Goal: Information Seeking & Learning: Learn about a topic

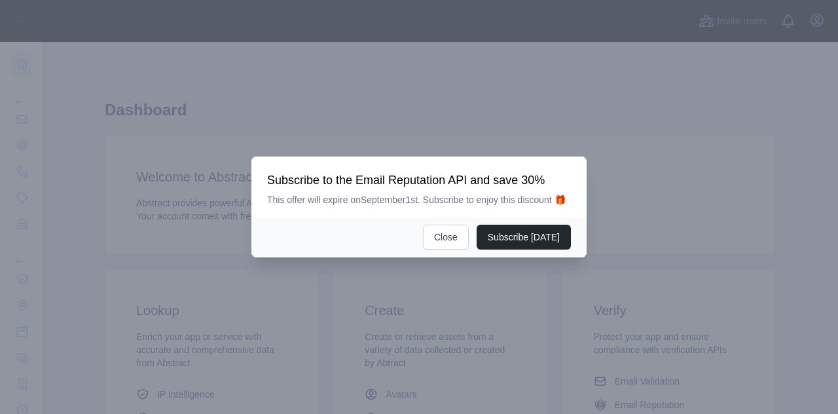
click at [605, 72] on div at bounding box center [419, 207] width 838 height 414
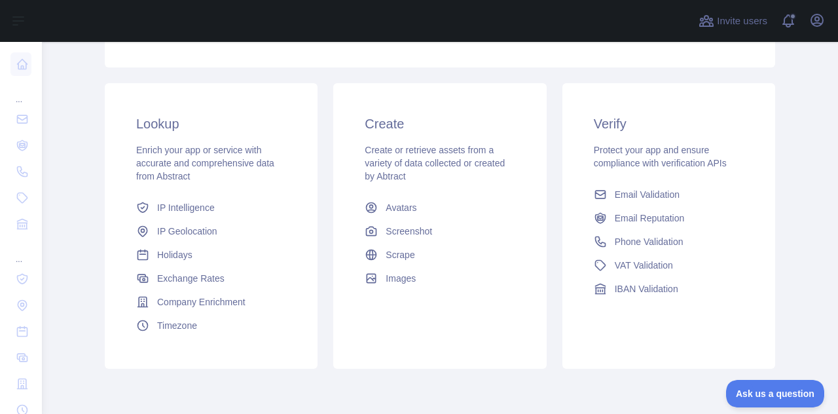
scroll to position [238, 0]
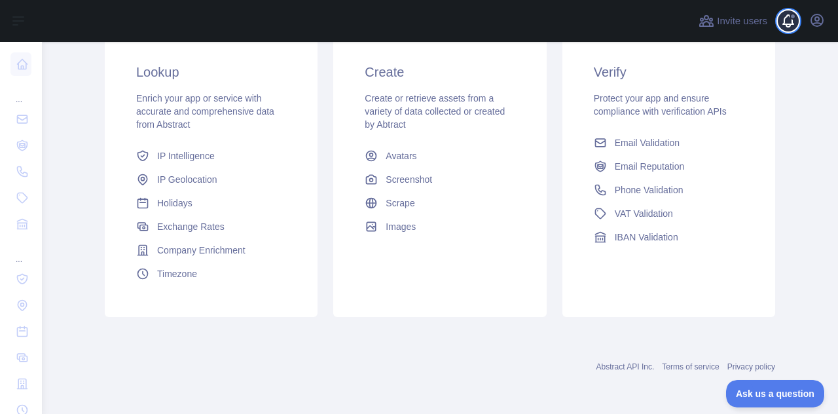
click at [788, 22] on span at bounding box center [793, 21] width 26 height 42
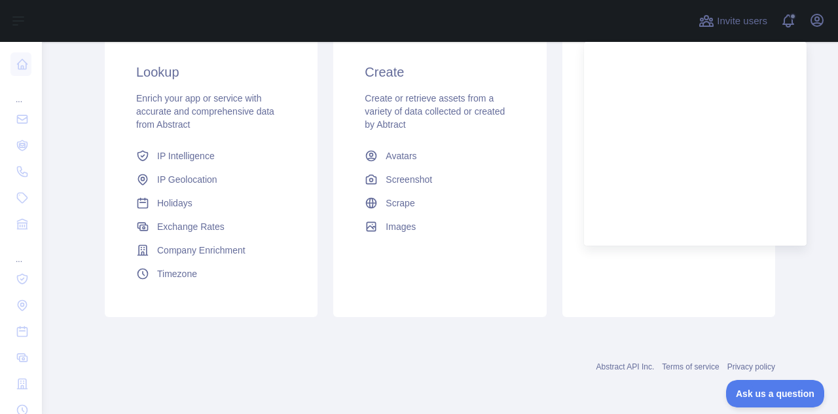
click at [105, 209] on div "Lookup Enrich your app or service with accurate and comprehensive data from Abs…" at bounding box center [211, 173] width 213 height 285
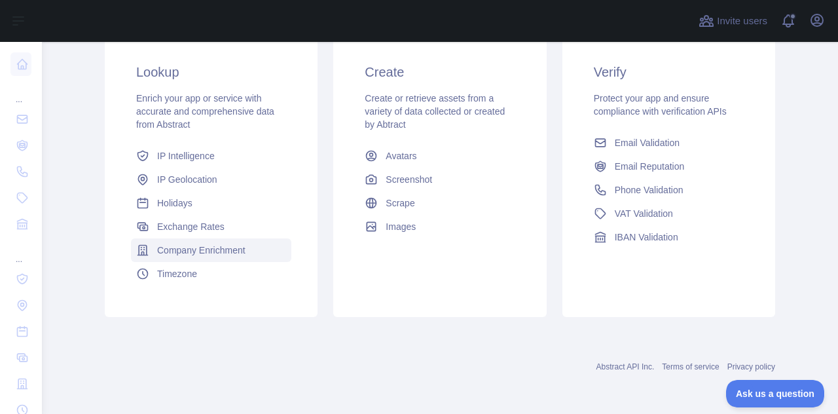
click at [183, 251] on span "Company Enrichment" at bounding box center [201, 249] width 88 height 13
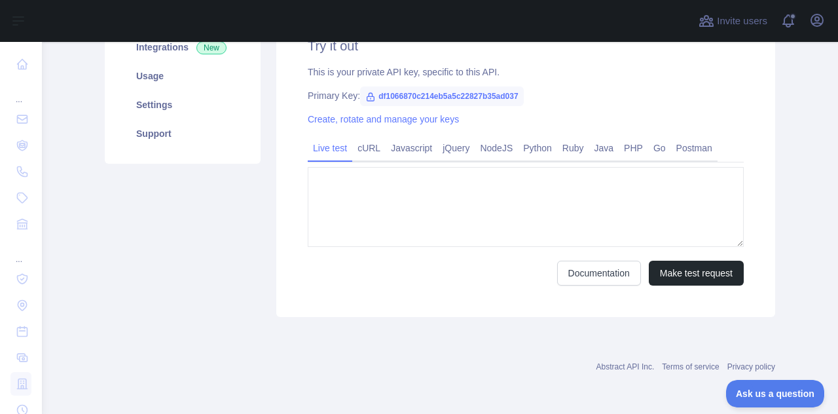
type textarea "**********"
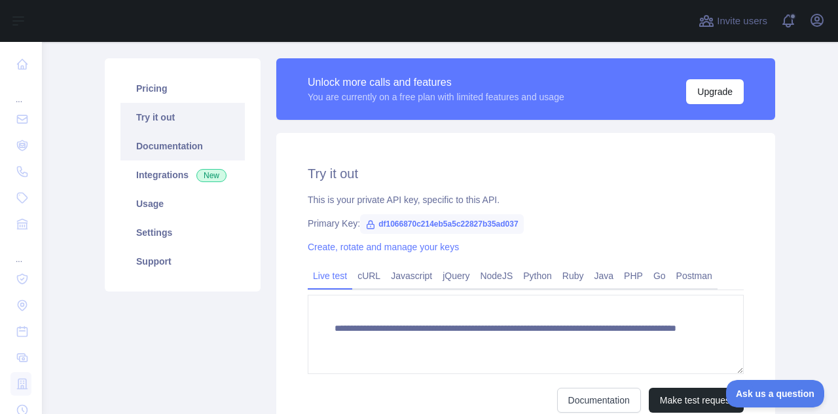
scroll to position [140, 0]
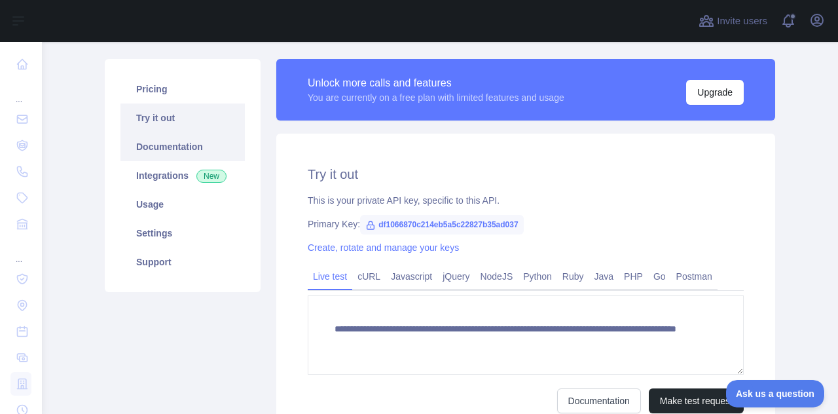
click at [158, 140] on link "Documentation" at bounding box center [182, 146] width 124 height 29
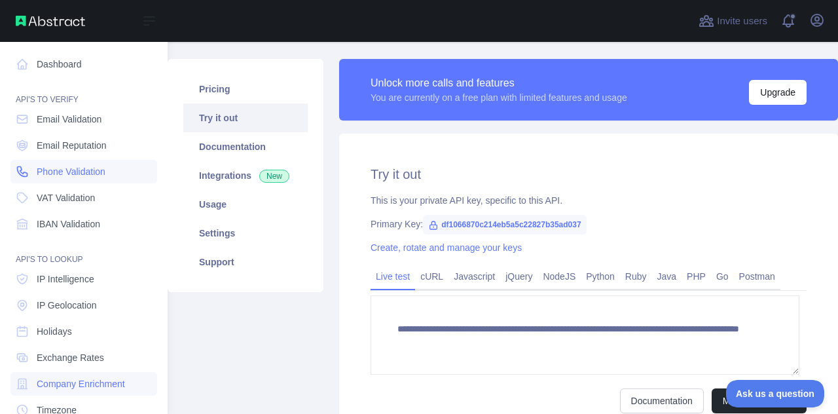
click at [81, 177] on span "Phone Validation" at bounding box center [71, 171] width 69 height 13
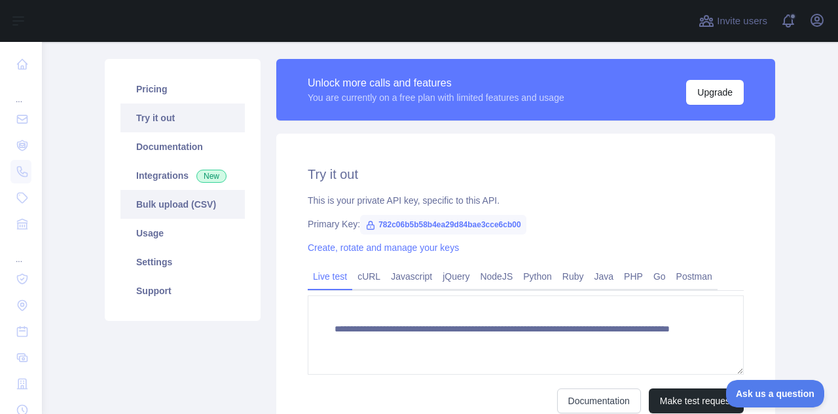
click at [186, 200] on link "Bulk upload (CSV)" at bounding box center [182, 204] width 124 height 29
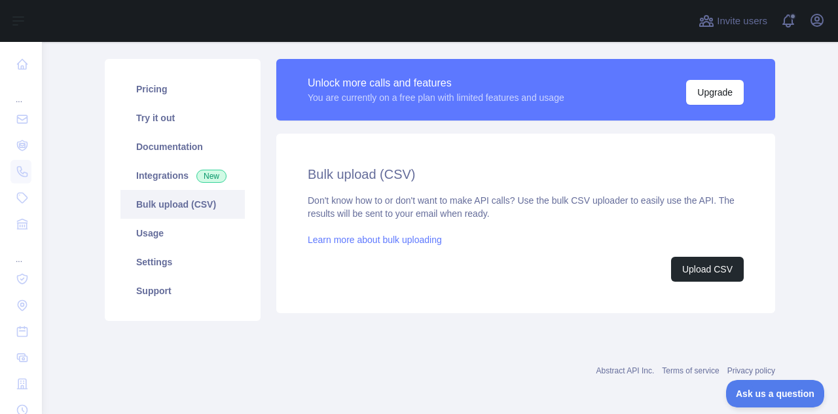
click at [353, 241] on link "Learn more about bulk uploading" at bounding box center [375, 239] width 134 height 10
